Goal: Task Accomplishment & Management: Complete application form

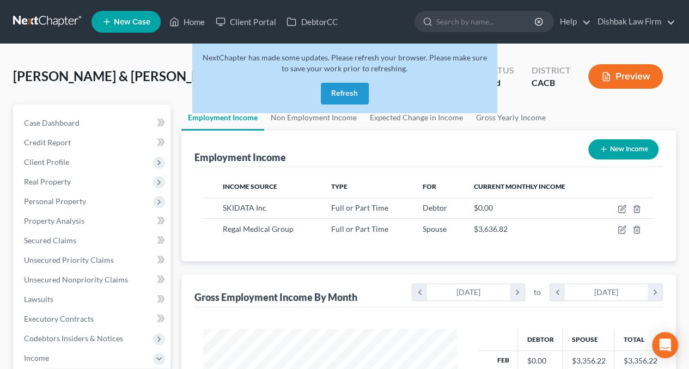
scroll to position [194, 275]
click at [52, 18] on link at bounding box center [48, 22] width 70 height 20
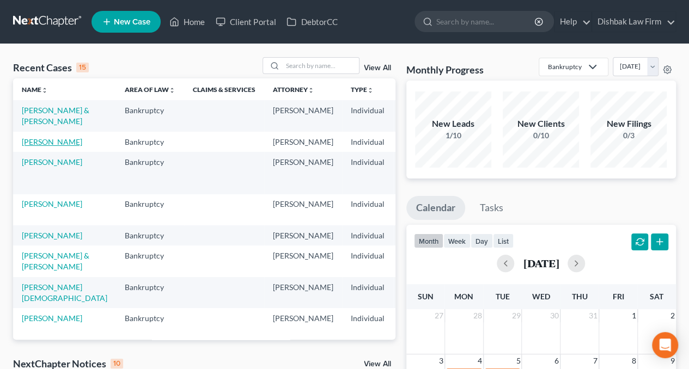
click at [35, 146] on link "Okojie, Allyson" at bounding box center [52, 141] width 60 height 9
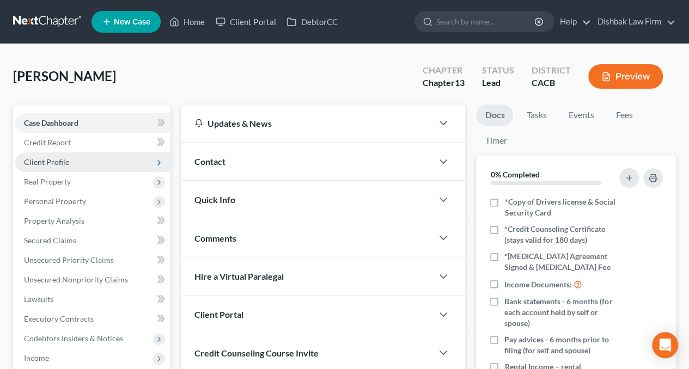
click at [66, 158] on span "Client Profile" at bounding box center [46, 161] width 45 height 9
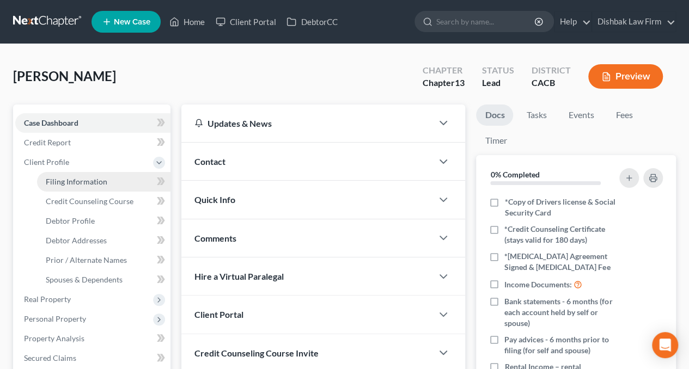
click at [78, 185] on span "Filing Information" at bounding box center [77, 181] width 62 height 9
select select "1"
select select "0"
select select "3"
select select "4"
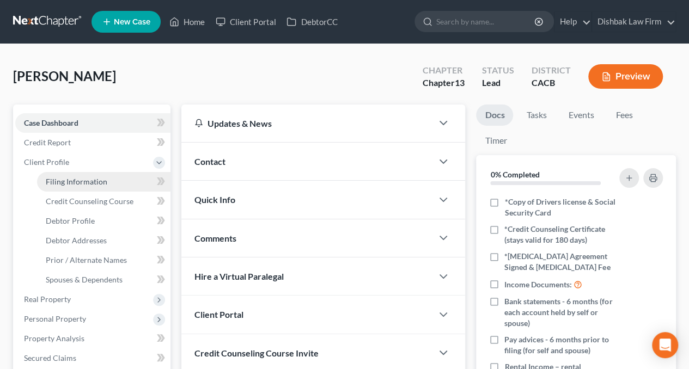
select select "1"
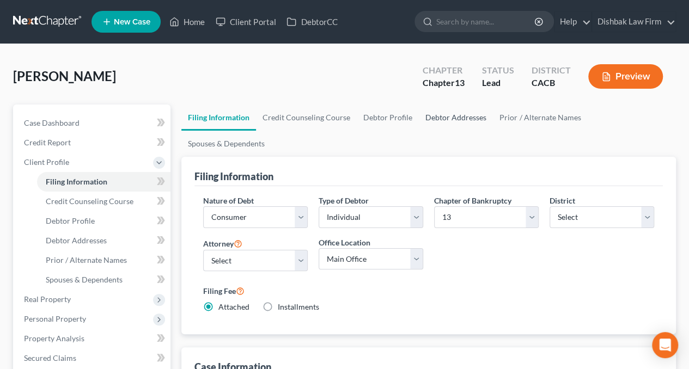
click at [426, 115] on link "Debtor Addresses" at bounding box center [456, 118] width 74 height 26
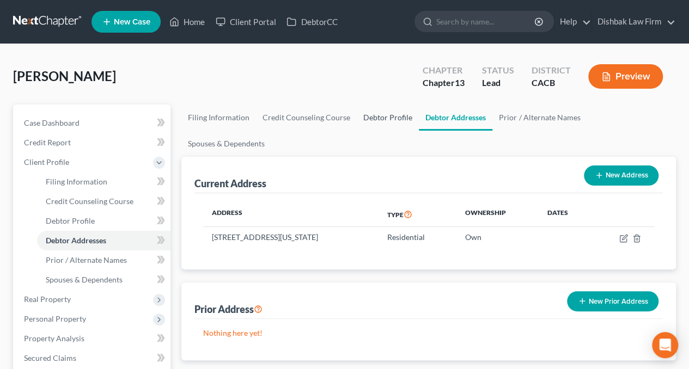
click at [384, 121] on link "Debtor Profile" at bounding box center [388, 118] width 62 height 26
select select "0"
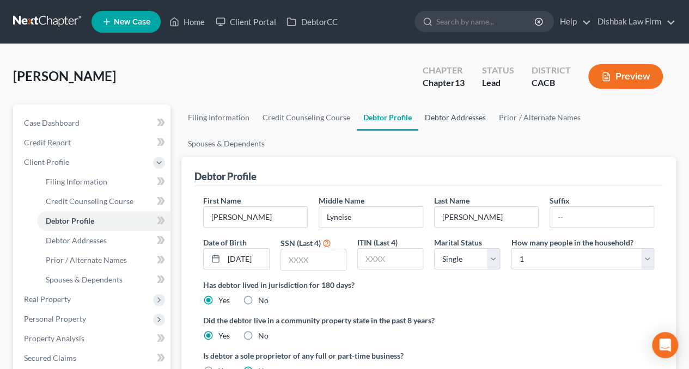
click at [479, 117] on link "Debtor Addresses" at bounding box center [455, 118] width 74 height 26
